Goal: Task Accomplishment & Management: Use online tool/utility

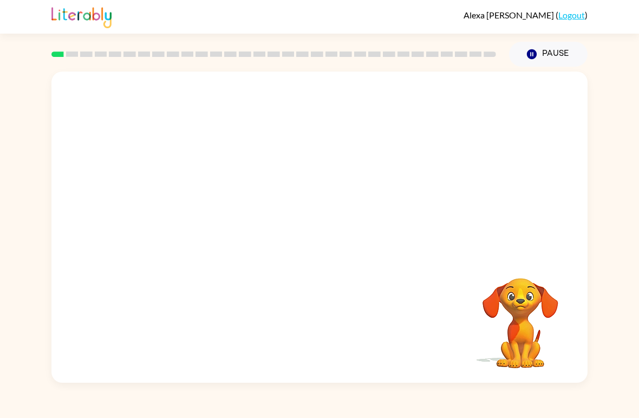
click at [291, 171] on video "Your browser must support playing .mp4 files to use Literably. Please try using…" at bounding box center [319, 164] width 536 height 184
click at [288, 167] on video "Your browser must support playing .mp4 files to use Literably. Please try using…" at bounding box center [319, 164] width 536 height 184
click at [350, 235] on button "button" at bounding box center [319, 233] width 69 height 40
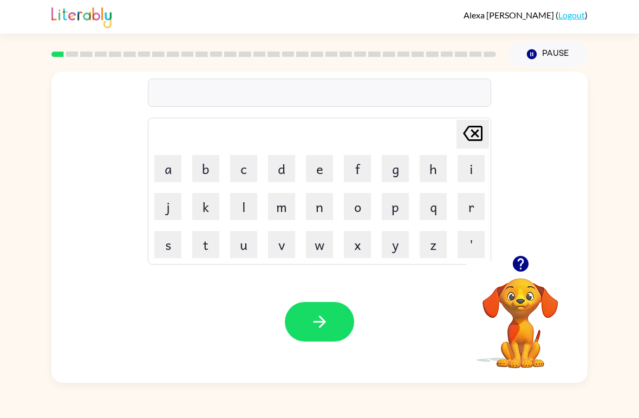
click at [206, 158] on button "b" at bounding box center [205, 168] width 27 height 27
click at [357, 205] on button "o" at bounding box center [357, 206] width 27 height 27
click at [471, 208] on button "r" at bounding box center [471, 206] width 27 height 27
click at [289, 166] on button "d" at bounding box center [281, 168] width 27 height 27
click at [327, 170] on button "e" at bounding box center [319, 168] width 27 height 27
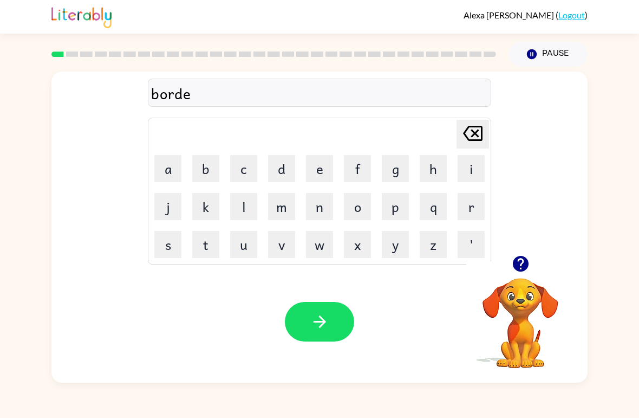
click at [470, 202] on button "r" at bounding box center [471, 206] width 27 height 27
click at [316, 319] on icon "button" at bounding box center [319, 321] width 19 height 19
click at [249, 158] on button "c" at bounding box center [243, 168] width 27 height 27
click at [359, 206] on button "o" at bounding box center [357, 206] width 27 height 27
click at [243, 245] on button "u" at bounding box center [243, 244] width 27 height 27
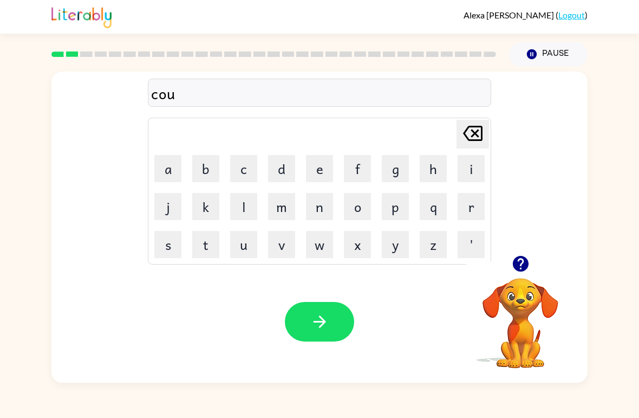
click at [320, 208] on button "n" at bounding box center [319, 206] width 27 height 27
click at [202, 250] on button "t" at bounding box center [205, 244] width 27 height 27
click at [332, 329] on button "button" at bounding box center [319, 322] width 69 height 40
click at [247, 199] on button "l" at bounding box center [243, 206] width 27 height 27
click at [361, 213] on button "o" at bounding box center [357, 206] width 27 height 27
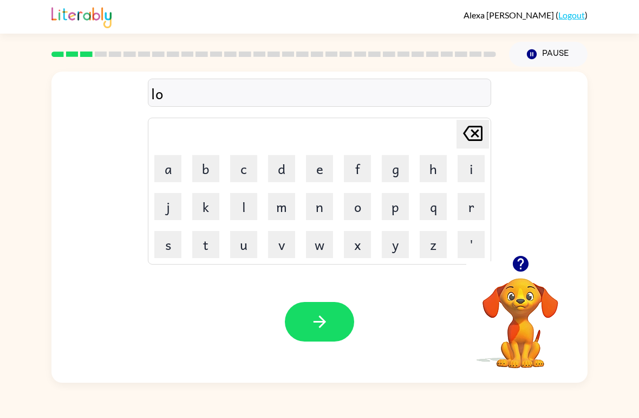
click at [211, 204] on button "k" at bounding box center [205, 206] width 27 height 27
click at [168, 164] on button "a" at bounding box center [167, 168] width 27 height 27
click at [206, 246] on button "t" at bounding box center [205, 244] width 27 height 27
click at [305, 328] on button "button" at bounding box center [319, 322] width 69 height 40
click at [204, 245] on button "t" at bounding box center [205, 244] width 27 height 27
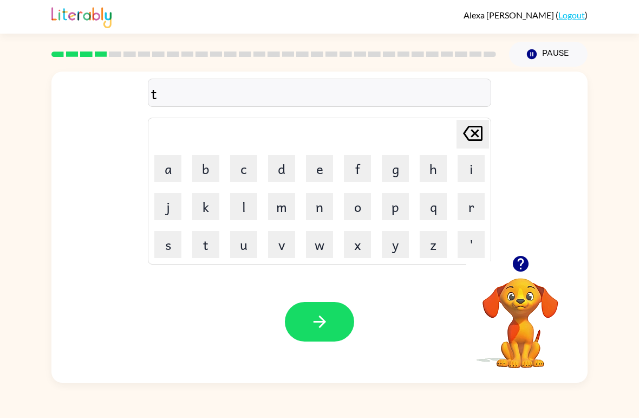
click at [242, 247] on button "u" at bounding box center [243, 244] width 27 height 27
click at [467, 170] on button "i" at bounding box center [471, 168] width 27 height 27
click at [318, 210] on button "n" at bounding box center [319, 206] width 27 height 27
click at [340, 312] on button "button" at bounding box center [319, 322] width 69 height 40
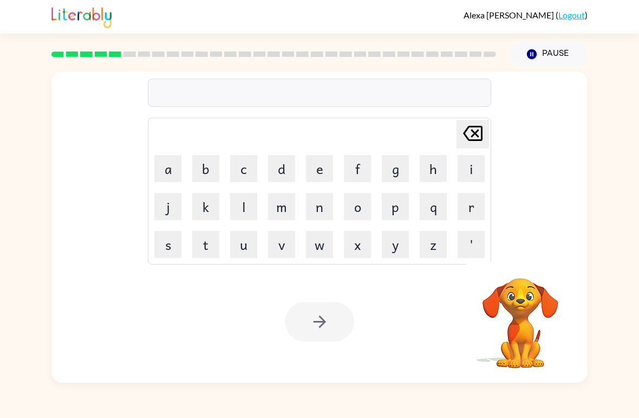
click at [251, 174] on button "c" at bounding box center [243, 168] width 27 height 27
click at [461, 138] on icon "[PERSON_NAME] last character input" at bounding box center [473, 133] width 26 height 26
click at [323, 206] on button "n" at bounding box center [319, 206] width 27 height 27
click at [325, 171] on button "e" at bounding box center [319, 168] width 27 height 27
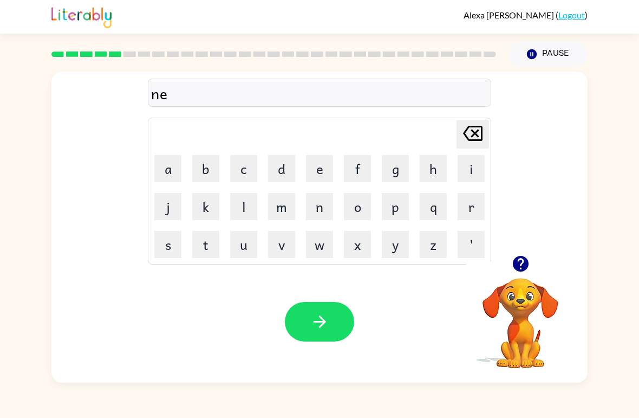
click at [476, 208] on button "r" at bounding box center [471, 206] width 27 height 27
click at [325, 167] on button "e" at bounding box center [319, 168] width 27 height 27
click at [234, 198] on button "l" at bounding box center [243, 206] width 27 height 27
click at [403, 242] on button "y" at bounding box center [395, 244] width 27 height 27
click at [316, 333] on button "button" at bounding box center [319, 322] width 69 height 40
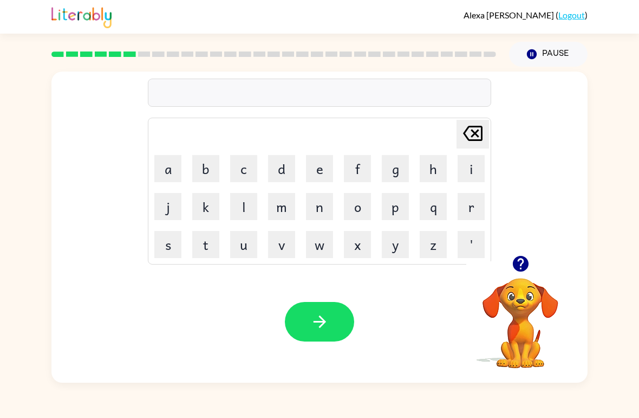
click at [206, 166] on button "b" at bounding box center [205, 168] width 27 height 27
click at [476, 161] on button "i" at bounding box center [471, 168] width 27 height 27
click at [424, 175] on button "h" at bounding box center [433, 168] width 27 height 27
click at [177, 167] on button "a" at bounding box center [167, 168] width 27 height 27
click at [472, 163] on button "i" at bounding box center [471, 168] width 27 height 27
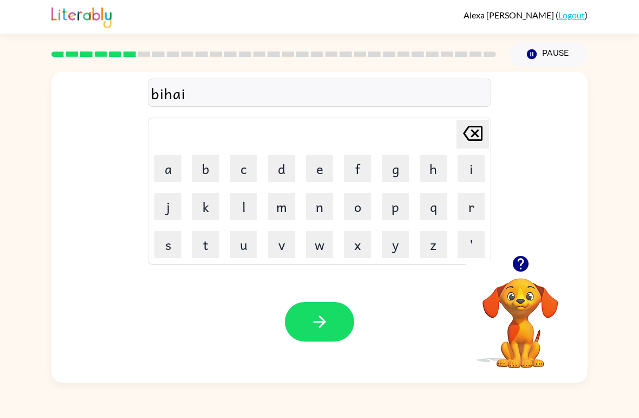
click at [470, 134] on icon "[PERSON_NAME] last character input" at bounding box center [473, 133] width 26 height 26
click at [469, 133] on icon "[PERSON_NAME] last character input" at bounding box center [473, 133] width 26 height 26
click at [539, 263] on div at bounding box center [521, 264] width 108 height 28
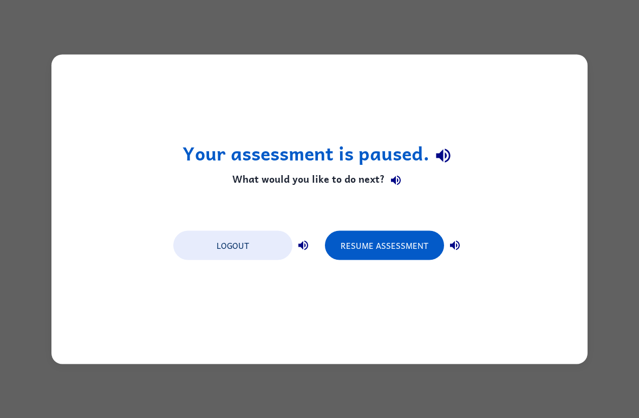
click at [281, 256] on button "Logout" at bounding box center [232, 244] width 119 height 29
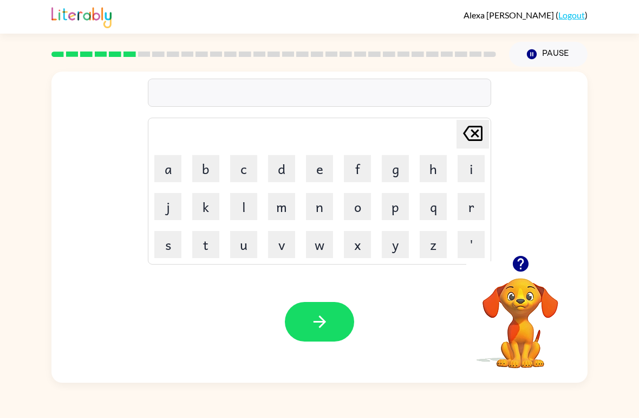
click at [204, 167] on button "b" at bounding box center [205, 168] width 27 height 27
click at [479, 165] on button "i" at bounding box center [471, 168] width 27 height 27
click at [429, 158] on button "h" at bounding box center [433, 168] width 27 height 27
click at [481, 165] on button "i" at bounding box center [471, 168] width 27 height 27
click at [330, 204] on button "n" at bounding box center [319, 206] width 27 height 27
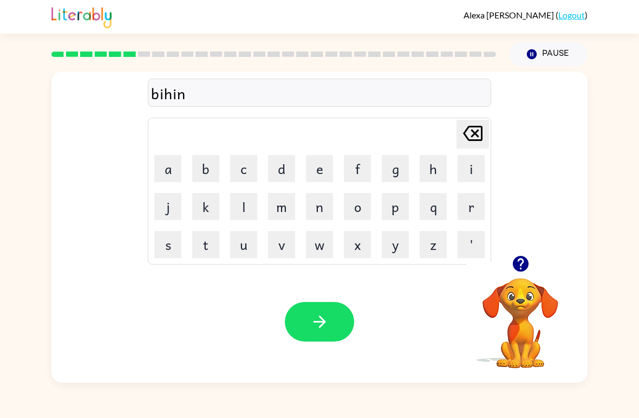
click at [279, 165] on button "d" at bounding box center [281, 168] width 27 height 27
click at [328, 317] on icon "button" at bounding box center [319, 321] width 19 height 19
click at [209, 240] on button "t" at bounding box center [205, 244] width 27 height 27
click at [470, 212] on button "r" at bounding box center [471, 206] width 27 height 27
click at [480, 172] on button "i" at bounding box center [471, 168] width 27 height 27
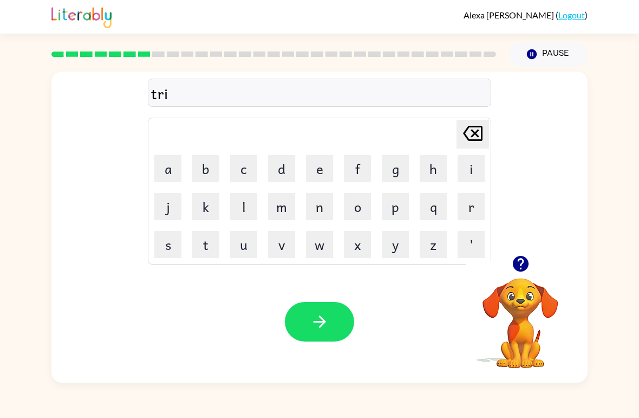
click at [240, 167] on button "c" at bounding box center [243, 168] width 27 height 27
click at [358, 203] on button "o" at bounding box center [357, 206] width 27 height 27
click at [244, 213] on button "l" at bounding box center [243, 206] width 27 height 27
click at [345, 323] on button "button" at bounding box center [319, 322] width 69 height 40
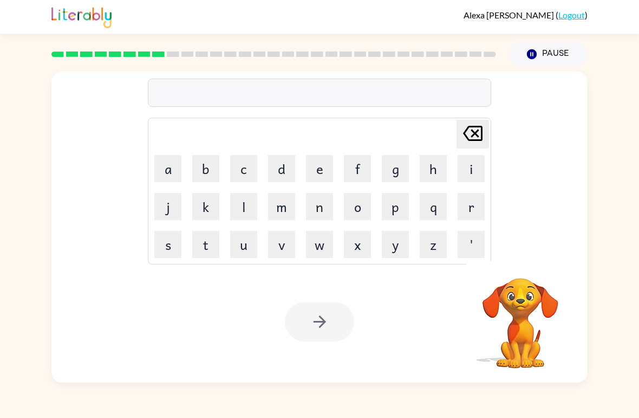
click at [284, 207] on button "m" at bounding box center [281, 206] width 27 height 27
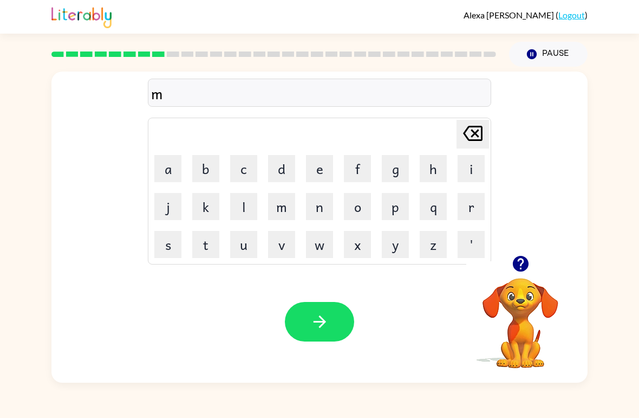
click at [475, 207] on button "r" at bounding box center [471, 206] width 27 height 27
click at [465, 134] on icon at bounding box center [473, 133] width 20 height 15
click at [474, 166] on button "i" at bounding box center [471, 168] width 27 height 27
click at [474, 206] on button "r" at bounding box center [471, 206] width 27 height 27
click at [473, 172] on button "i" at bounding box center [471, 168] width 27 height 27
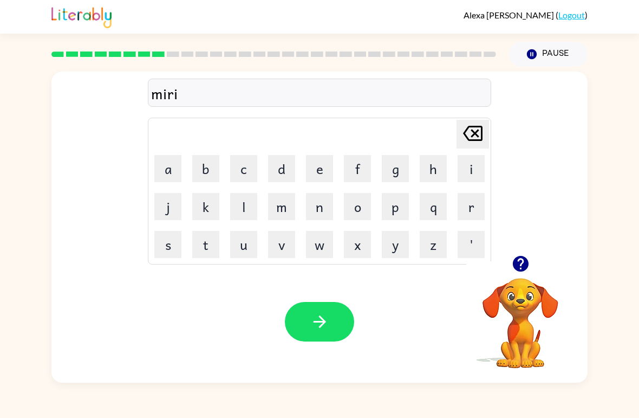
click at [244, 166] on button "c" at bounding box center [243, 168] width 27 height 27
click at [359, 206] on button "o" at bounding box center [357, 206] width 27 height 27
click at [245, 212] on button "l" at bounding box center [243, 206] width 27 height 27
click at [323, 328] on icon "button" at bounding box center [319, 321] width 19 height 19
click at [322, 202] on button "n" at bounding box center [319, 206] width 27 height 27
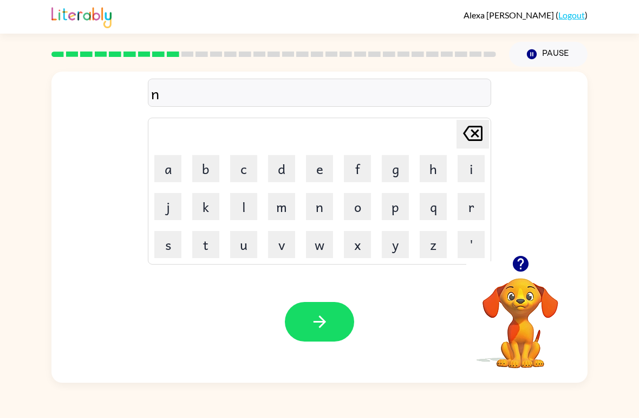
click at [476, 165] on button "i" at bounding box center [471, 168] width 27 height 27
click at [286, 213] on button "m" at bounding box center [281, 206] width 27 height 27
click at [212, 169] on button "b" at bounding box center [205, 168] width 27 height 27
click at [364, 211] on button "o" at bounding box center [357, 206] width 27 height 27
click at [235, 199] on button "l" at bounding box center [243, 206] width 27 height 27
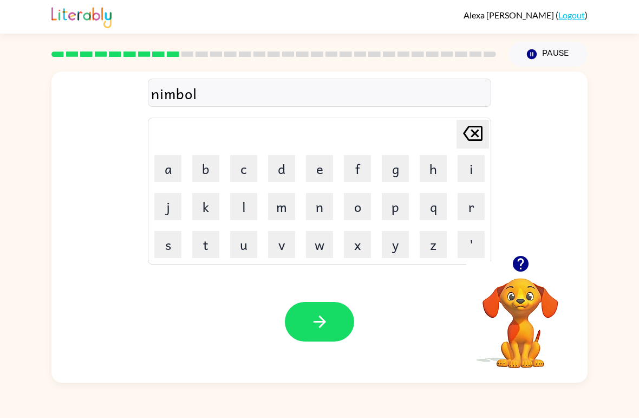
click at [320, 329] on icon "button" at bounding box center [319, 321] width 19 height 19
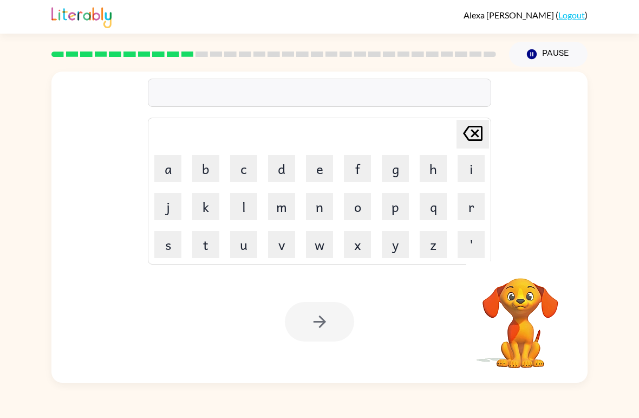
click at [364, 205] on button "o" at bounding box center [357, 206] width 27 height 27
click at [316, 209] on button "n" at bounding box center [319, 206] width 27 height 27
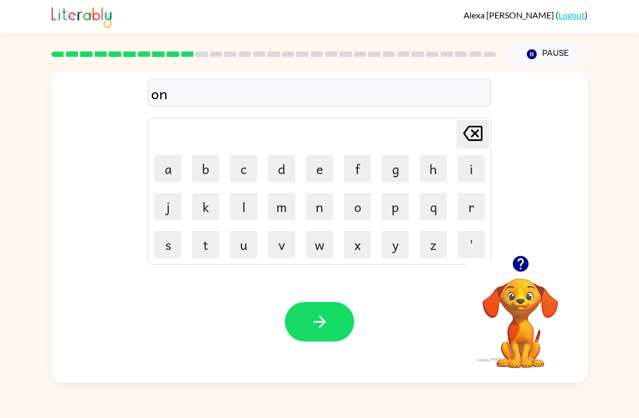
click at [358, 171] on button "f" at bounding box center [357, 168] width 27 height 27
click at [358, 210] on button "o" at bounding box center [357, 206] width 27 height 27
click at [241, 204] on button "l" at bounding box center [243, 206] width 27 height 27
click at [280, 169] on button "d" at bounding box center [281, 168] width 27 height 27
click at [318, 315] on icon "button" at bounding box center [319, 321] width 19 height 19
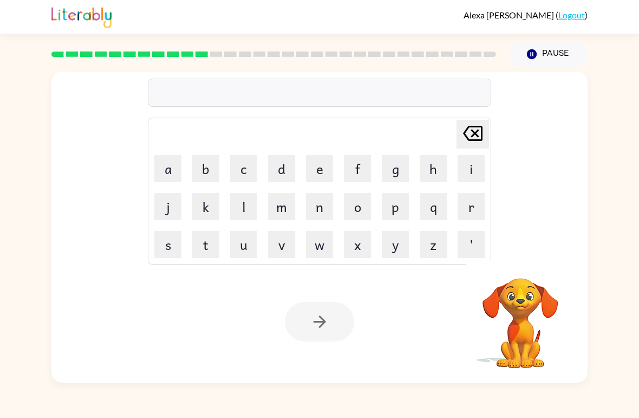
click at [56, 48] on div at bounding box center [274, 54] width 458 height 38
click at [283, 251] on button "v" at bounding box center [281, 244] width 27 height 27
click at [361, 209] on button "o" at bounding box center [357, 206] width 27 height 27
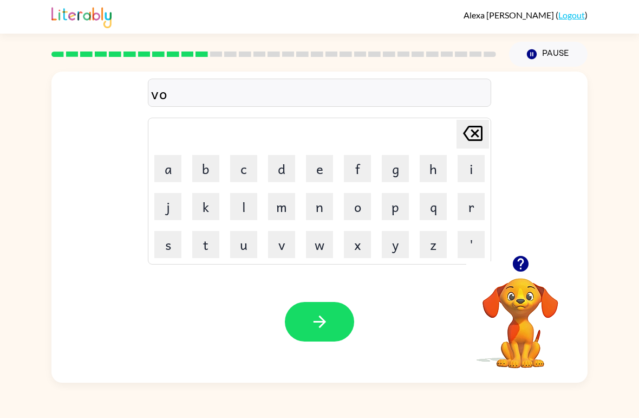
click at [208, 241] on button "t" at bounding box center [205, 244] width 27 height 27
click at [318, 171] on button "e" at bounding box center [319, 168] width 27 height 27
click at [335, 317] on button "button" at bounding box center [319, 322] width 69 height 40
click at [208, 165] on button "b" at bounding box center [205, 168] width 27 height 27
click at [313, 170] on button "e" at bounding box center [319, 168] width 27 height 27
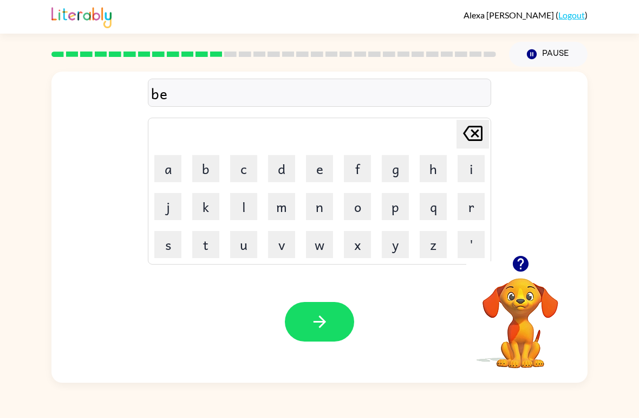
click at [284, 167] on button "d" at bounding box center [281, 168] width 27 height 27
click at [337, 322] on button "button" at bounding box center [319, 322] width 69 height 40
click at [355, 167] on button "f" at bounding box center [357, 168] width 27 height 27
click at [477, 176] on button "i" at bounding box center [471, 168] width 27 height 27
click at [209, 247] on button "t" at bounding box center [205, 244] width 27 height 27
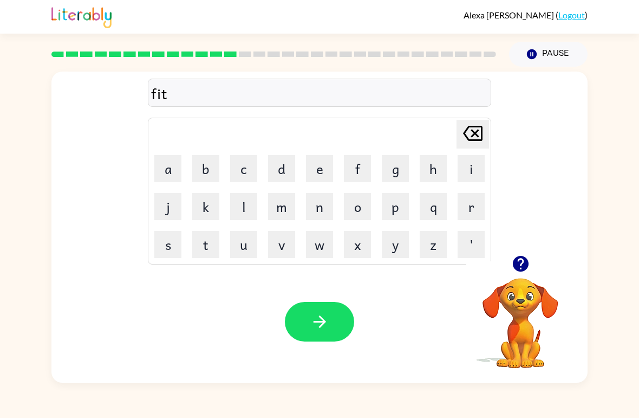
click at [323, 204] on button "n" at bounding box center [319, 206] width 27 height 27
click at [283, 163] on button "d" at bounding box center [281, 168] width 27 height 27
click at [457, 126] on button "[PERSON_NAME] last character input" at bounding box center [473, 134] width 33 height 29
click at [321, 166] on button "e" at bounding box center [319, 168] width 27 height 27
click at [172, 244] on button "s" at bounding box center [167, 244] width 27 height 27
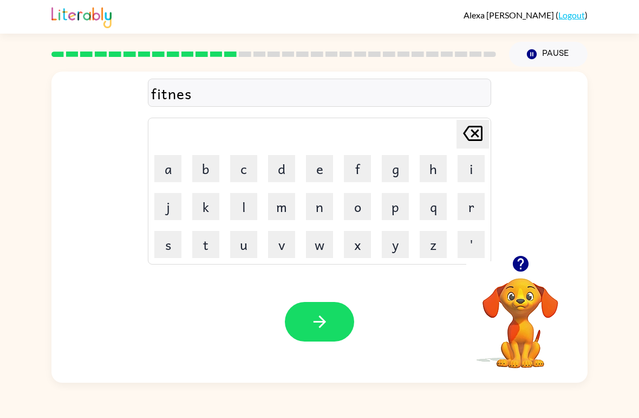
click at [323, 314] on icon "button" at bounding box center [319, 321] width 19 height 19
click at [286, 167] on button "d" at bounding box center [281, 168] width 27 height 27
click at [471, 167] on button "i" at bounding box center [471, 168] width 27 height 27
click at [248, 200] on button "l" at bounding box center [243, 206] width 27 height 27
click at [165, 167] on button "a" at bounding box center [167, 168] width 27 height 27
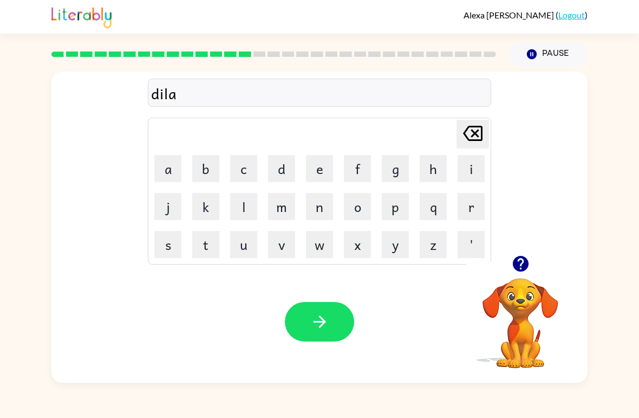
click at [399, 248] on button "y" at bounding box center [395, 244] width 27 height 27
click at [321, 318] on icon "button" at bounding box center [319, 321] width 12 height 12
click at [201, 253] on button "t" at bounding box center [205, 244] width 27 height 27
click at [321, 172] on button "e" at bounding box center [319, 168] width 27 height 27
click at [471, 206] on button "r" at bounding box center [471, 206] width 27 height 27
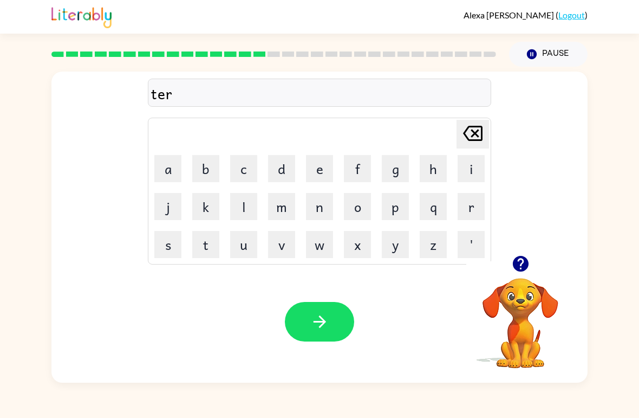
click at [286, 210] on button "m" at bounding box center [281, 206] width 27 height 27
click at [296, 304] on button "button" at bounding box center [319, 322] width 69 height 40
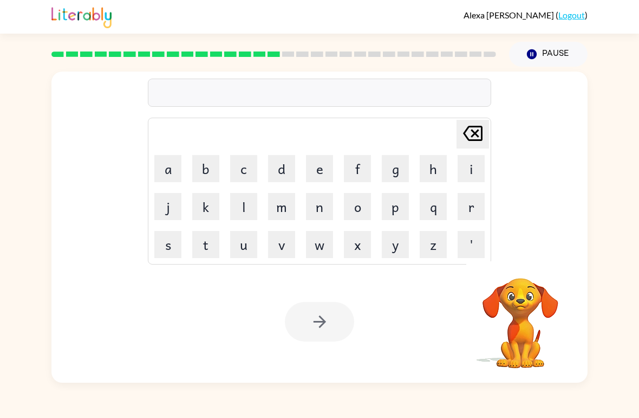
click at [165, 248] on button "s" at bounding box center [167, 244] width 27 height 27
click at [319, 165] on button "e" at bounding box center [319, 168] width 27 height 27
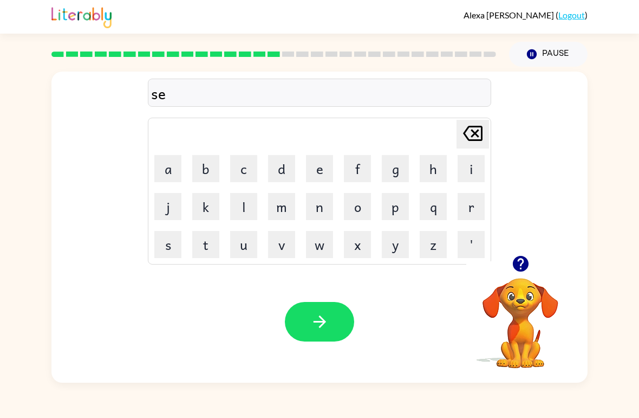
click at [208, 243] on button "t" at bounding box center [205, 244] width 27 height 27
click at [342, 321] on button "button" at bounding box center [319, 322] width 69 height 40
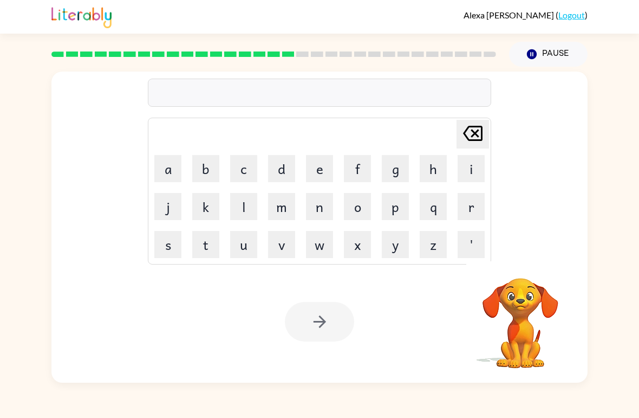
click at [209, 163] on button "b" at bounding box center [205, 168] width 27 height 27
click at [476, 204] on button "r" at bounding box center [471, 206] width 27 height 27
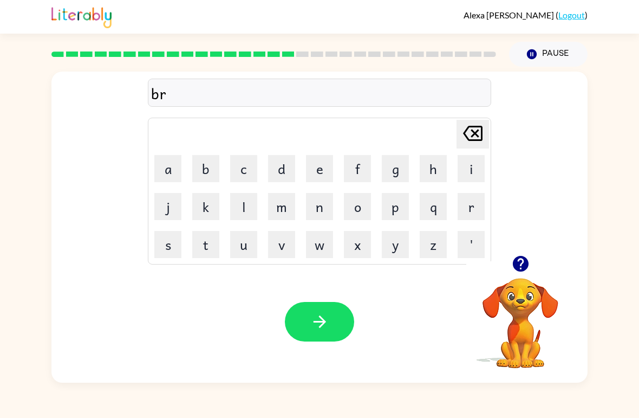
click at [465, 174] on button "i" at bounding box center [471, 168] width 27 height 27
click at [284, 206] on button "m" at bounding box center [281, 206] width 27 height 27
click at [473, 165] on button "i" at bounding box center [471, 168] width 27 height 27
click at [318, 212] on button "n" at bounding box center [319, 206] width 27 height 27
click at [395, 172] on button "g" at bounding box center [395, 168] width 27 height 27
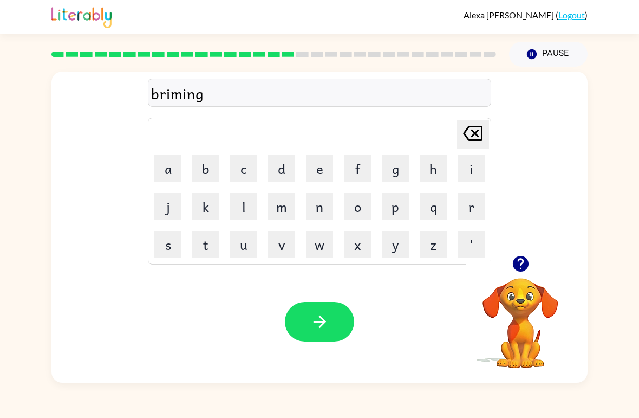
click at [316, 313] on icon "button" at bounding box center [319, 321] width 19 height 19
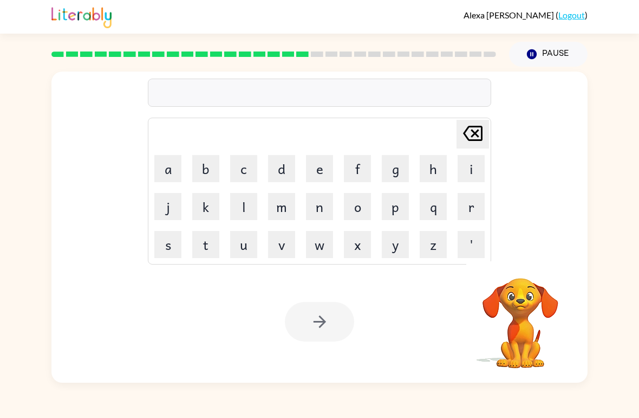
click at [399, 206] on button "p" at bounding box center [395, 206] width 27 height 27
click at [246, 207] on button "l" at bounding box center [243, 206] width 27 height 27
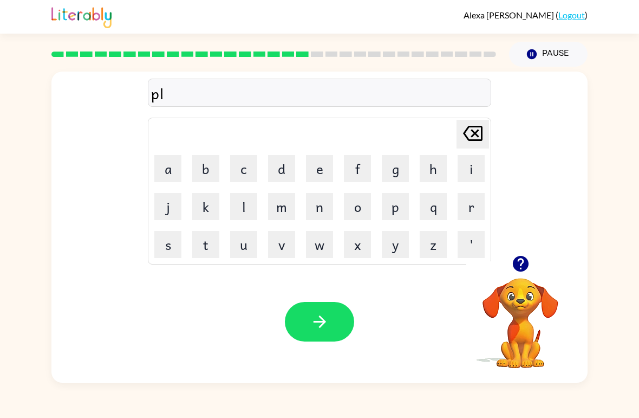
click at [169, 165] on button "a" at bounding box center [167, 168] width 27 height 27
click at [168, 238] on button "s" at bounding box center [167, 244] width 27 height 27
click at [212, 241] on button "t" at bounding box center [205, 244] width 27 height 27
click at [471, 172] on button "i" at bounding box center [471, 168] width 27 height 27
click at [238, 169] on button "c" at bounding box center [243, 168] width 27 height 27
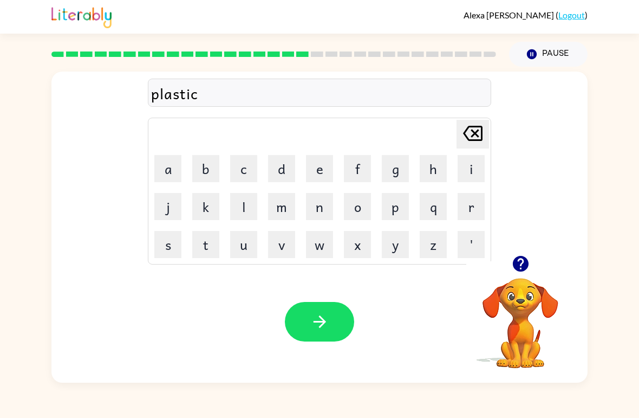
click at [199, 211] on button "k" at bounding box center [205, 206] width 27 height 27
click at [318, 314] on icon "button" at bounding box center [319, 321] width 19 height 19
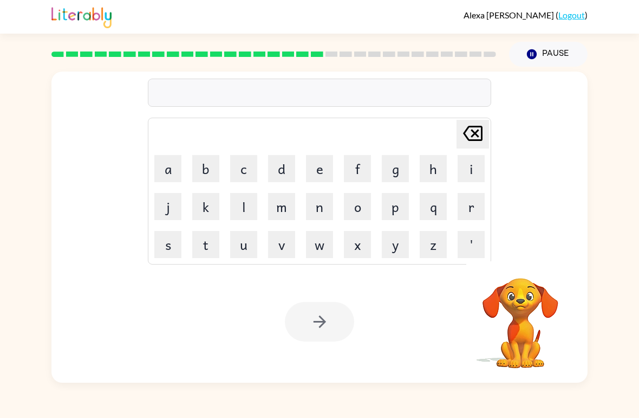
click at [278, 171] on button "d" at bounding box center [281, 168] width 27 height 27
click at [470, 171] on button "i" at bounding box center [471, 168] width 27 height 27
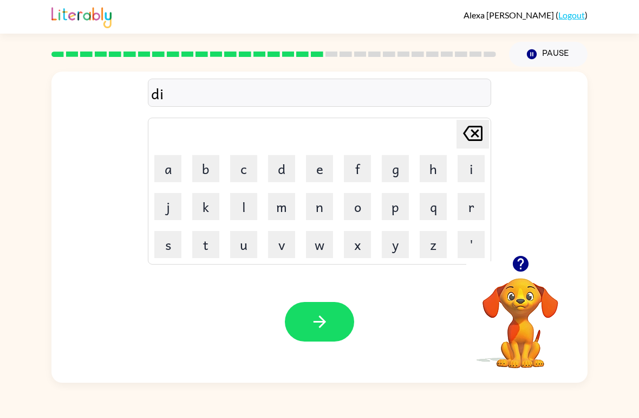
click at [175, 250] on button "s" at bounding box center [167, 244] width 27 height 27
click at [401, 208] on button "p" at bounding box center [395, 206] width 27 height 27
click at [232, 204] on button "l" at bounding box center [243, 206] width 27 height 27
click at [165, 167] on button "a" at bounding box center [167, 168] width 27 height 27
click at [397, 243] on button "y" at bounding box center [395, 244] width 27 height 27
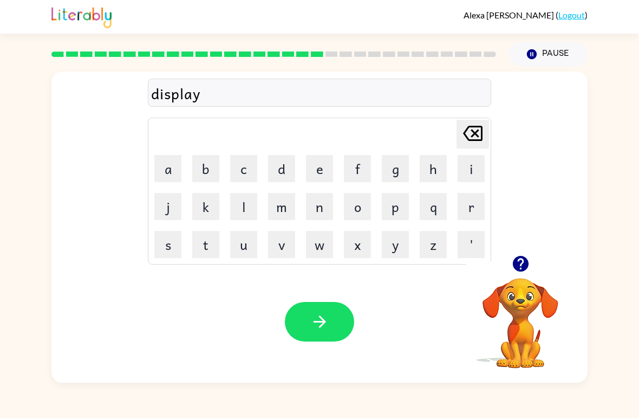
click at [316, 334] on button "button" at bounding box center [319, 322] width 69 height 40
click at [283, 171] on button "d" at bounding box center [281, 168] width 27 height 27
click at [360, 214] on button "o" at bounding box center [357, 206] width 27 height 27
click at [165, 247] on button "s" at bounding box center [167, 244] width 27 height 27
click at [214, 239] on button "t" at bounding box center [205, 244] width 27 height 27
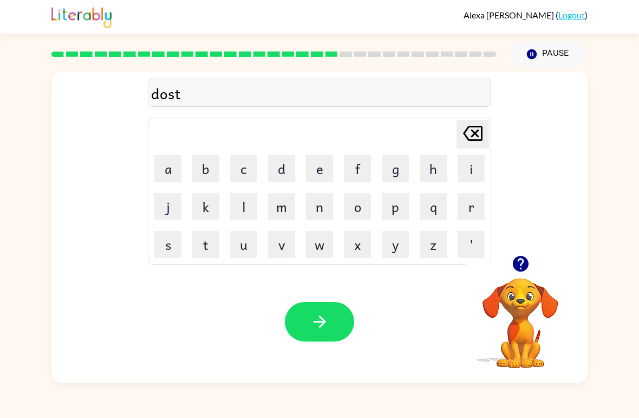
click at [318, 175] on button "e" at bounding box center [319, 168] width 27 height 27
click at [289, 169] on button "d" at bounding box center [281, 168] width 27 height 27
click at [314, 329] on icon "button" at bounding box center [319, 321] width 19 height 19
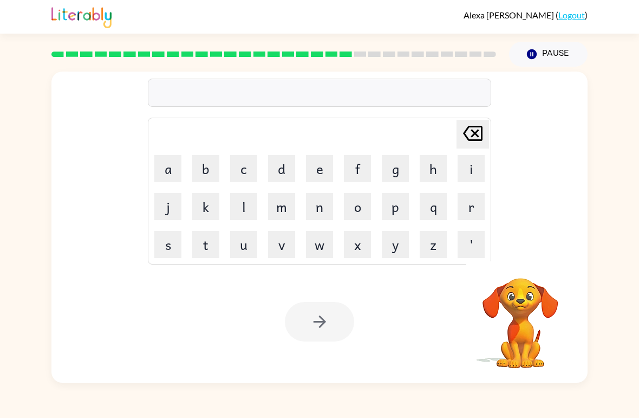
click at [173, 240] on button "s" at bounding box center [167, 244] width 27 height 27
click at [320, 166] on button "e" at bounding box center [319, 168] width 27 height 27
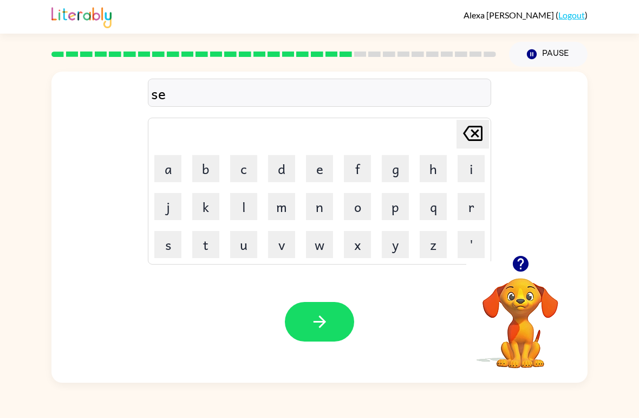
click at [323, 212] on button "n" at bounding box center [319, 206] width 27 height 27
click at [200, 245] on button "t" at bounding box center [205, 244] width 27 height 27
click at [324, 174] on button "e" at bounding box center [319, 168] width 27 height 27
click at [392, 202] on button "p" at bounding box center [395, 206] width 27 height 27
click at [472, 170] on button "i" at bounding box center [471, 168] width 27 height 27
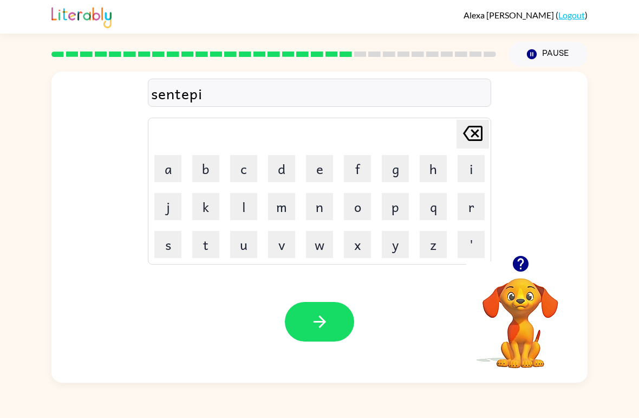
click at [284, 165] on button "d" at bounding box center [281, 168] width 27 height 27
click at [314, 289] on div "Your browser must support playing .mp4 files to use Literably. Please try using…" at bounding box center [319, 322] width 536 height 122
click at [335, 325] on button "button" at bounding box center [319, 322] width 69 height 40
click at [467, 208] on button "r" at bounding box center [471, 206] width 27 height 27
click at [171, 168] on button "a" at bounding box center [167, 168] width 27 height 27
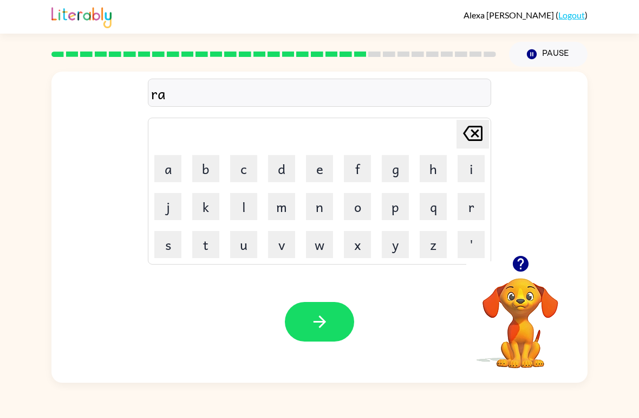
click at [475, 166] on button "i" at bounding box center [471, 168] width 27 height 27
click at [318, 208] on button "n" at bounding box center [319, 206] width 27 height 27
click at [248, 167] on button "c" at bounding box center [243, 168] width 27 height 27
click at [360, 209] on button "o" at bounding box center [357, 206] width 27 height 27
click at [255, 253] on button "u" at bounding box center [243, 244] width 27 height 27
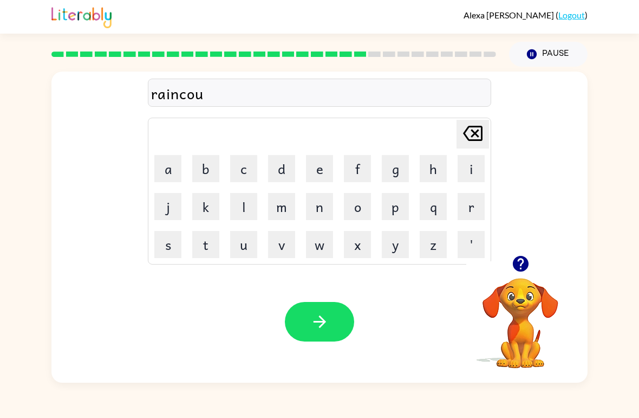
click at [210, 242] on button "t" at bounding box center [205, 244] width 27 height 27
click at [328, 324] on icon "button" at bounding box center [319, 321] width 19 height 19
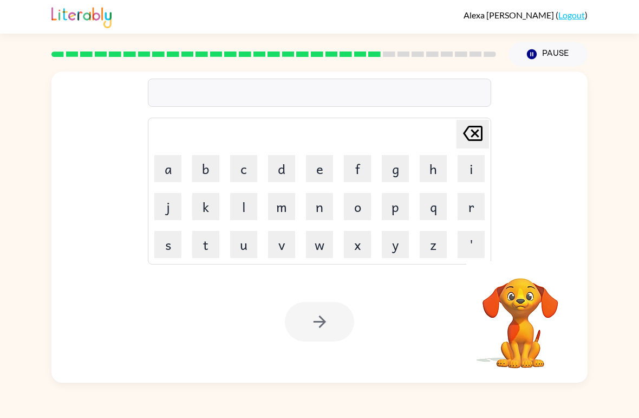
click at [275, 201] on button "m" at bounding box center [281, 206] width 27 height 27
click at [167, 171] on button "a" at bounding box center [167, 168] width 27 height 27
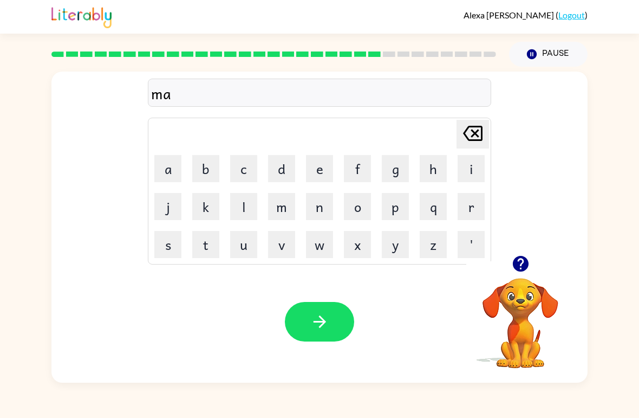
click at [477, 202] on button "r" at bounding box center [471, 206] width 27 height 27
click at [250, 163] on button "c" at bounding box center [243, 168] width 27 height 27
click at [320, 169] on button "e" at bounding box center [319, 168] width 27 height 27
click at [474, 204] on button "r" at bounding box center [471, 206] width 27 height 27
click at [332, 327] on button "button" at bounding box center [319, 322] width 69 height 40
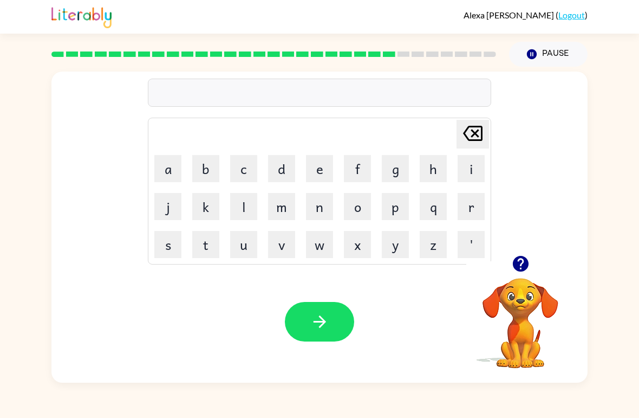
click at [549, 297] on video "Your browser must support playing .mp4 files to use Literably. Please try using…" at bounding box center [521, 315] width 108 height 108
click at [547, 300] on video "Your browser must support playing .mp4 files to use Literably. Please try using…" at bounding box center [521, 315] width 108 height 108
click at [533, 284] on video "Your browser must support playing .mp4 files to use Literably. Please try using…" at bounding box center [521, 315] width 108 height 108
click at [523, 258] on icon "button" at bounding box center [521, 264] width 16 height 16
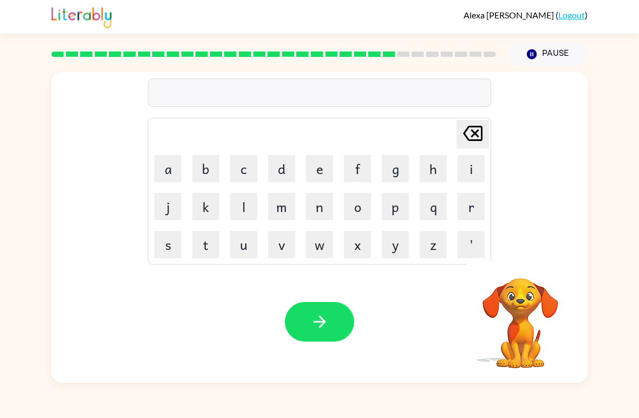
click at [523, 258] on div "Delete Delete last character input a b c d e f g h i j k l m n o p q r s t u v …" at bounding box center [319, 227] width 536 height 311
click at [539, 250] on div "Delete Delete last character input a b c d e f g h i j k l m n o p q r s t u v …" at bounding box center [319, 164] width 536 height 184
click at [169, 169] on button "a" at bounding box center [167, 168] width 27 height 27
click at [278, 249] on button "v" at bounding box center [281, 244] width 27 height 27
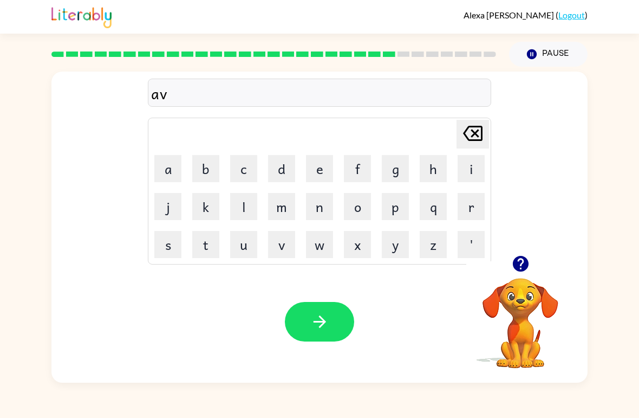
click at [166, 174] on button "a" at bounding box center [167, 168] width 27 height 27
click at [328, 199] on button "n" at bounding box center [319, 206] width 27 height 27
click at [173, 243] on button "s" at bounding box center [167, 244] width 27 height 27
click at [471, 169] on button "i" at bounding box center [471, 168] width 27 height 27
click at [329, 205] on button "n" at bounding box center [319, 206] width 27 height 27
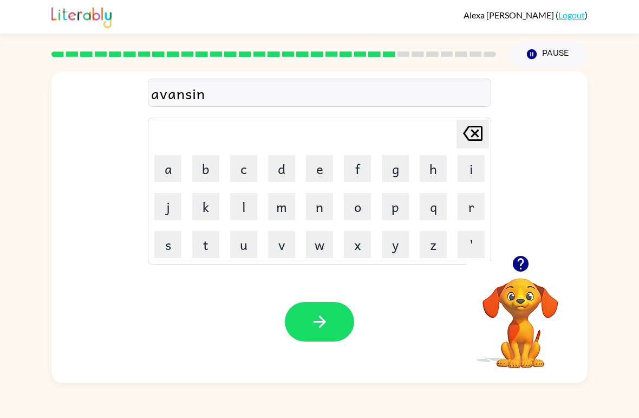
click at [398, 166] on button "g" at bounding box center [395, 168] width 27 height 27
click at [325, 314] on icon "button" at bounding box center [319, 321] width 19 height 19
click at [524, 257] on icon "button" at bounding box center [521, 264] width 16 height 16
click at [392, 169] on button "g" at bounding box center [395, 168] width 27 height 27
click at [240, 246] on button "u" at bounding box center [243, 244] width 27 height 27
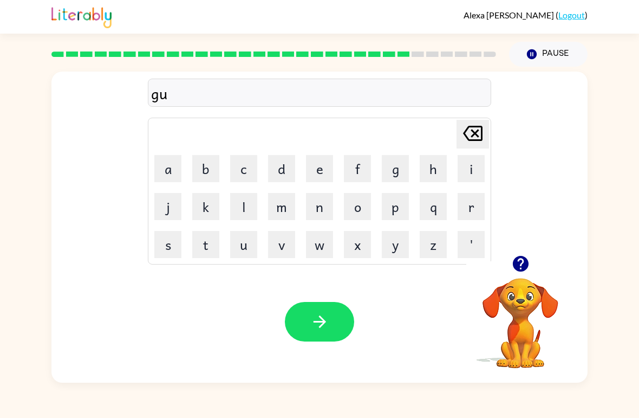
click at [211, 161] on button "b" at bounding box center [205, 168] width 27 height 27
click at [231, 213] on button "l" at bounding box center [243, 206] width 27 height 27
click at [478, 168] on button "i" at bounding box center [471, 168] width 27 height 27
click at [323, 203] on button "n" at bounding box center [319, 206] width 27 height 27
click at [396, 176] on button "g" at bounding box center [395, 168] width 27 height 27
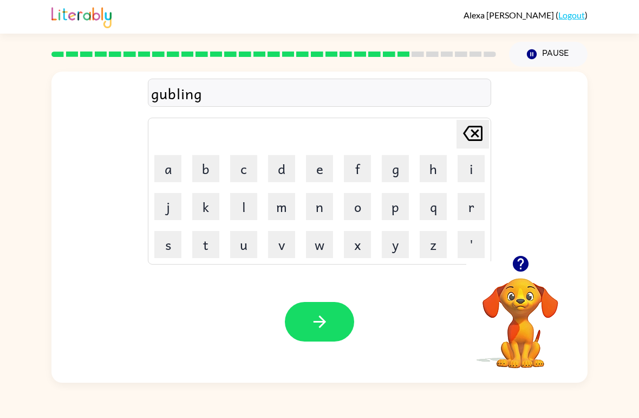
click at [325, 318] on icon "button" at bounding box center [319, 321] width 19 height 19
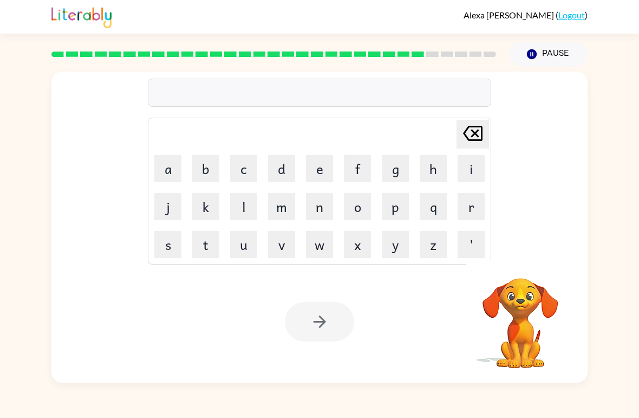
click at [398, 178] on button "g" at bounding box center [395, 168] width 27 height 27
click at [253, 253] on button "u" at bounding box center [243, 244] width 27 height 27
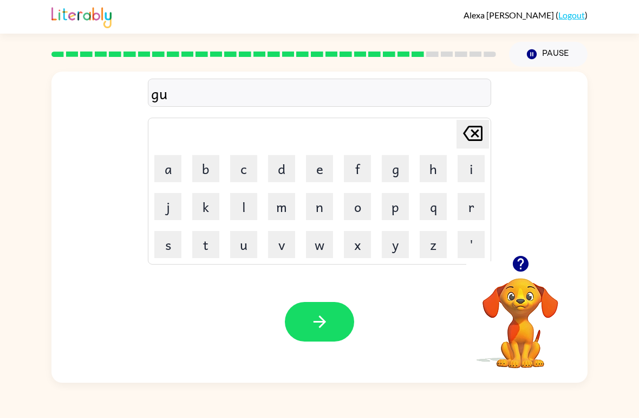
click at [290, 253] on button "v" at bounding box center [281, 244] width 27 height 27
click at [323, 172] on button "e" at bounding box center [319, 168] width 27 height 27
click at [470, 211] on button "r" at bounding box center [471, 206] width 27 height 27
click at [286, 213] on button "m" at bounding box center [281, 206] width 27 height 27
click at [318, 170] on button "e" at bounding box center [319, 168] width 27 height 27
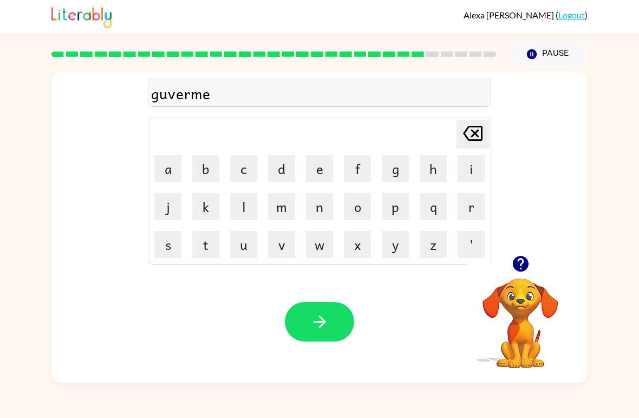
click at [326, 210] on button "n" at bounding box center [319, 206] width 27 height 27
click at [209, 244] on button "t" at bounding box center [205, 244] width 27 height 27
click at [316, 321] on icon "button" at bounding box center [319, 321] width 19 height 19
click at [169, 245] on button "s" at bounding box center [167, 244] width 27 height 27
click at [209, 251] on button "t" at bounding box center [205, 244] width 27 height 27
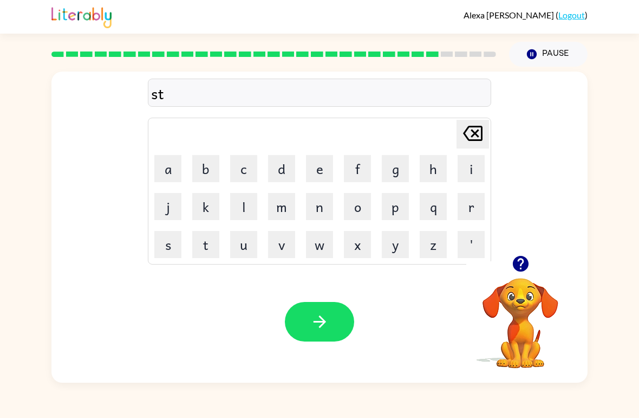
click at [472, 205] on button "r" at bounding box center [471, 206] width 27 height 27
click at [170, 170] on button "a" at bounding box center [167, 168] width 27 height 27
click at [474, 166] on button "i" at bounding box center [471, 168] width 27 height 27
click at [320, 212] on button "n" at bounding box center [319, 206] width 27 height 27
click at [314, 305] on button "button" at bounding box center [319, 322] width 69 height 40
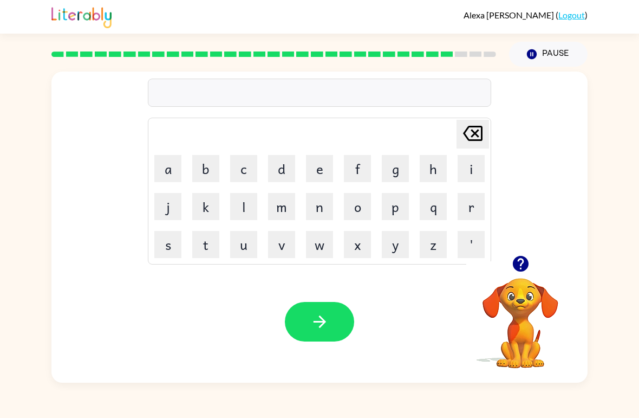
click at [165, 249] on button "s" at bounding box center [167, 244] width 27 height 27
click at [428, 180] on button "h" at bounding box center [433, 168] width 27 height 27
click at [172, 165] on button "a" at bounding box center [167, 168] width 27 height 27
click at [470, 174] on button "i" at bounding box center [471, 168] width 27 height 27
click at [396, 212] on button "p" at bounding box center [395, 206] width 27 height 27
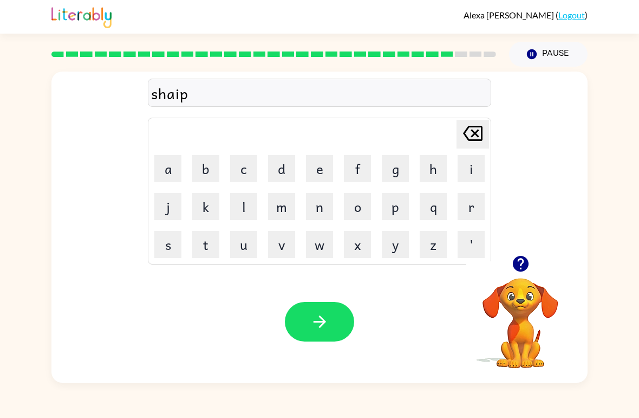
click at [334, 325] on button "button" at bounding box center [319, 322] width 69 height 40
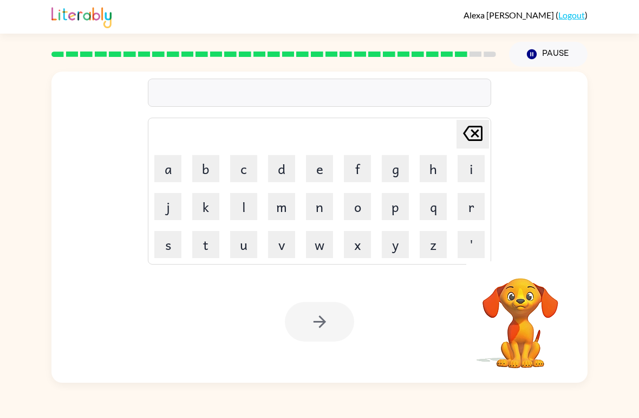
click at [317, 167] on button "e" at bounding box center [319, 168] width 27 height 27
click at [364, 240] on button "x" at bounding box center [357, 244] width 27 height 27
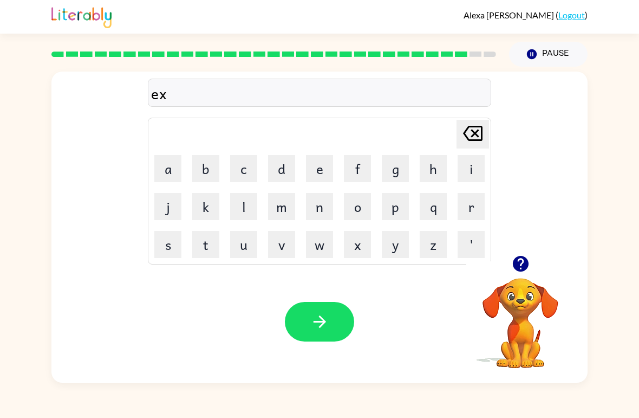
click at [323, 167] on button "e" at bounding box center [319, 168] width 27 height 27
click at [244, 206] on button "l" at bounding box center [243, 206] width 27 height 27
click at [328, 166] on button "e" at bounding box center [319, 168] width 27 height 27
click at [326, 206] on button "n" at bounding box center [319, 206] width 27 height 27
click at [215, 247] on button "t" at bounding box center [205, 244] width 27 height 27
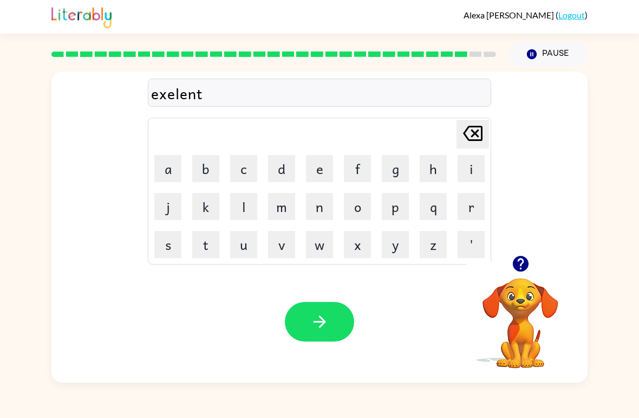
click at [319, 313] on icon "button" at bounding box center [319, 321] width 19 height 19
click at [172, 206] on button "j" at bounding box center [167, 206] width 27 height 27
click at [168, 165] on button "a" at bounding box center [167, 168] width 27 height 27
click at [205, 172] on button "b" at bounding box center [205, 168] width 27 height 27
click at [520, 270] on icon "button" at bounding box center [521, 264] width 16 height 16
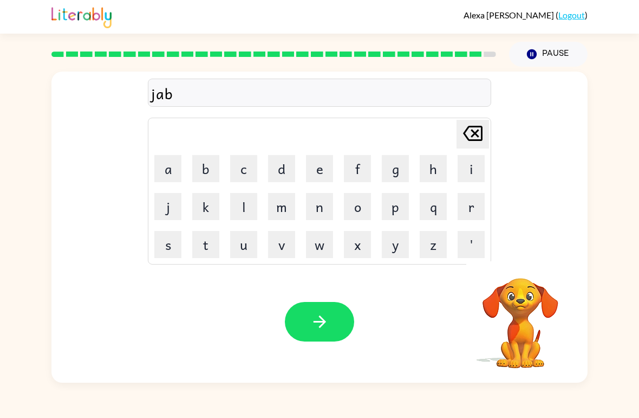
click at [170, 174] on button "a" at bounding box center [167, 168] width 27 height 27
click at [473, 170] on button "i" at bounding box center [471, 168] width 27 height 27
click at [250, 176] on button "c" at bounding box center [243, 168] width 27 height 27
click at [325, 176] on button "e" at bounding box center [319, 168] width 27 height 27
click at [471, 208] on button "r" at bounding box center [471, 206] width 27 height 27
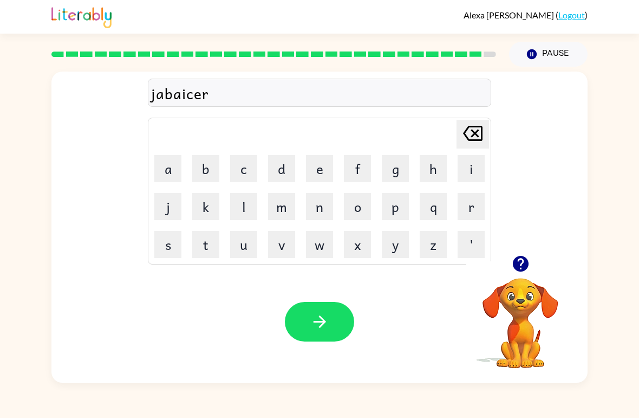
click at [328, 317] on icon "button" at bounding box center [319, 321] width 19 height 19
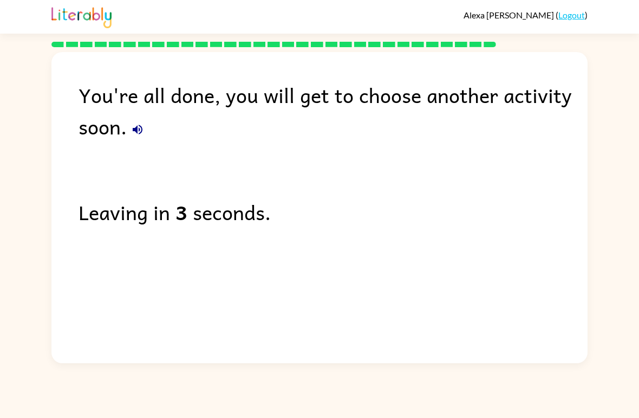
click at [232, 217] on div "Leaving in 3 seconds." at bounding box center [333, 211] width 509 height 31
